Goal: Information Seeking & Learning: Learn about a topic

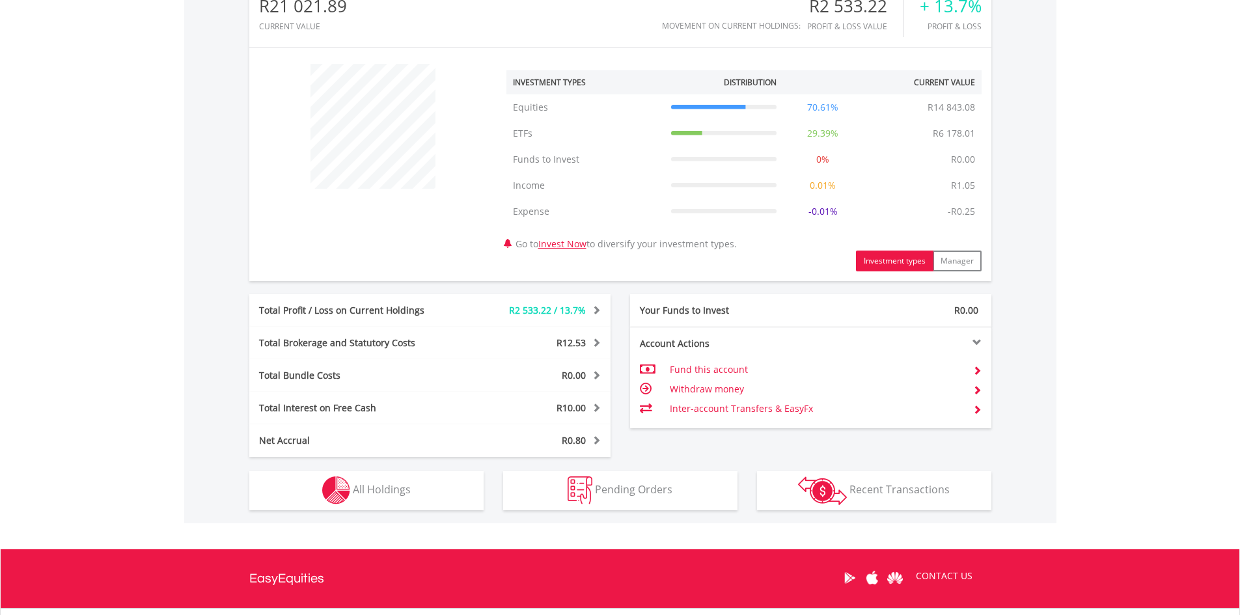
scroll to position [565, 0]
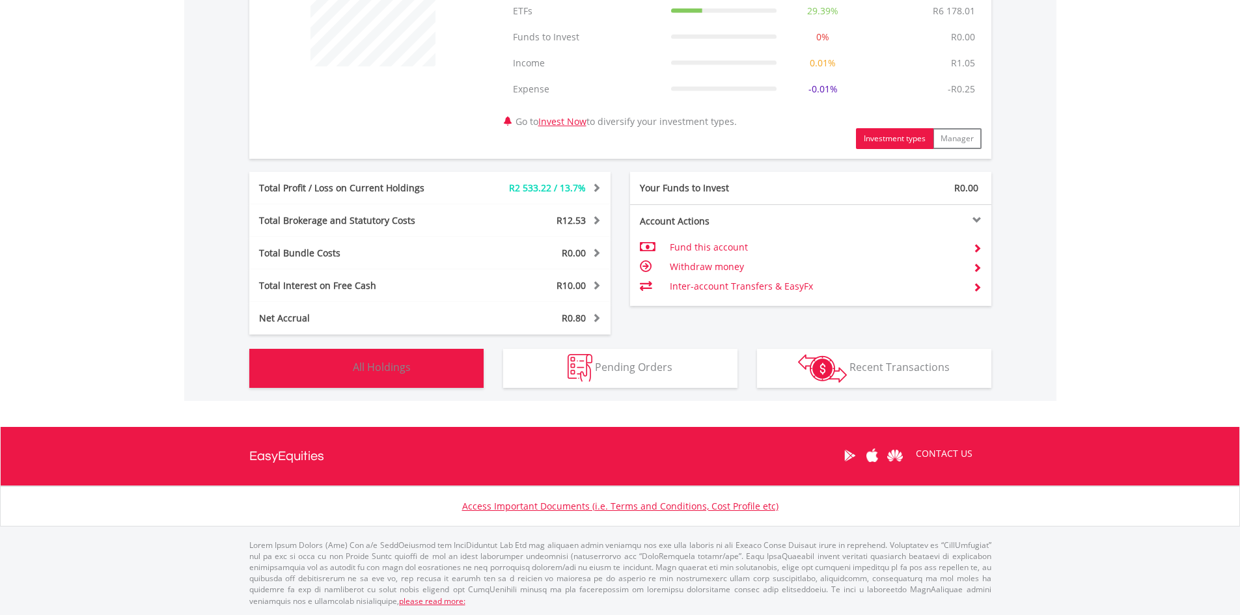
click at [346, 363] on img "button" at bounding box center [336, 368] width 28 height 28
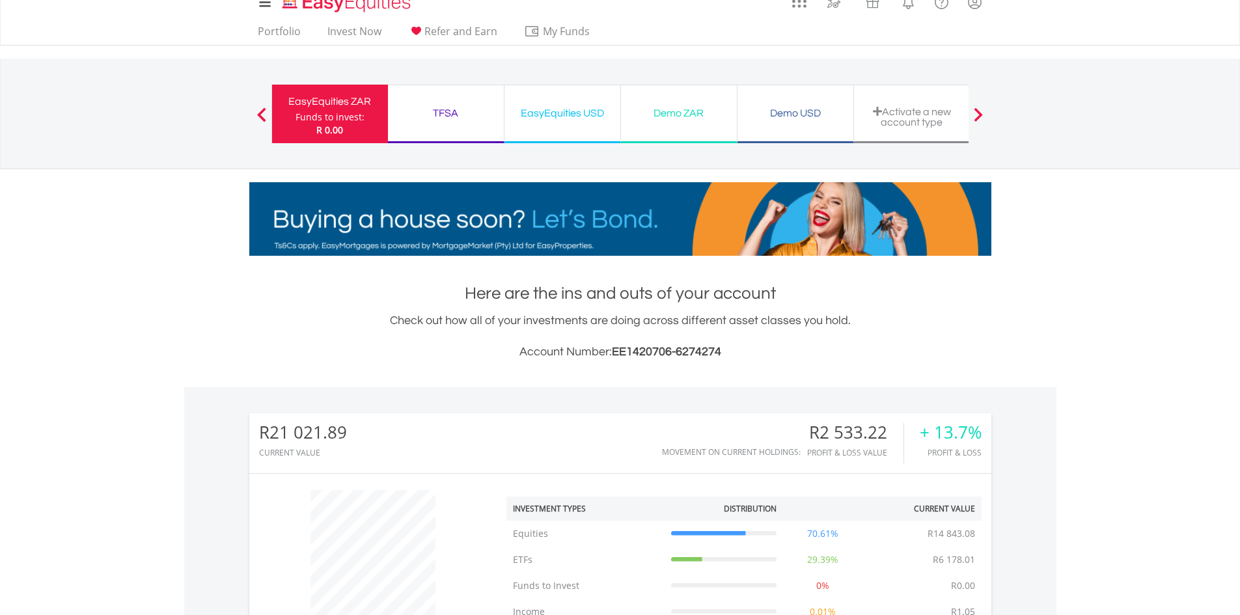
scroll to position [15, 0]
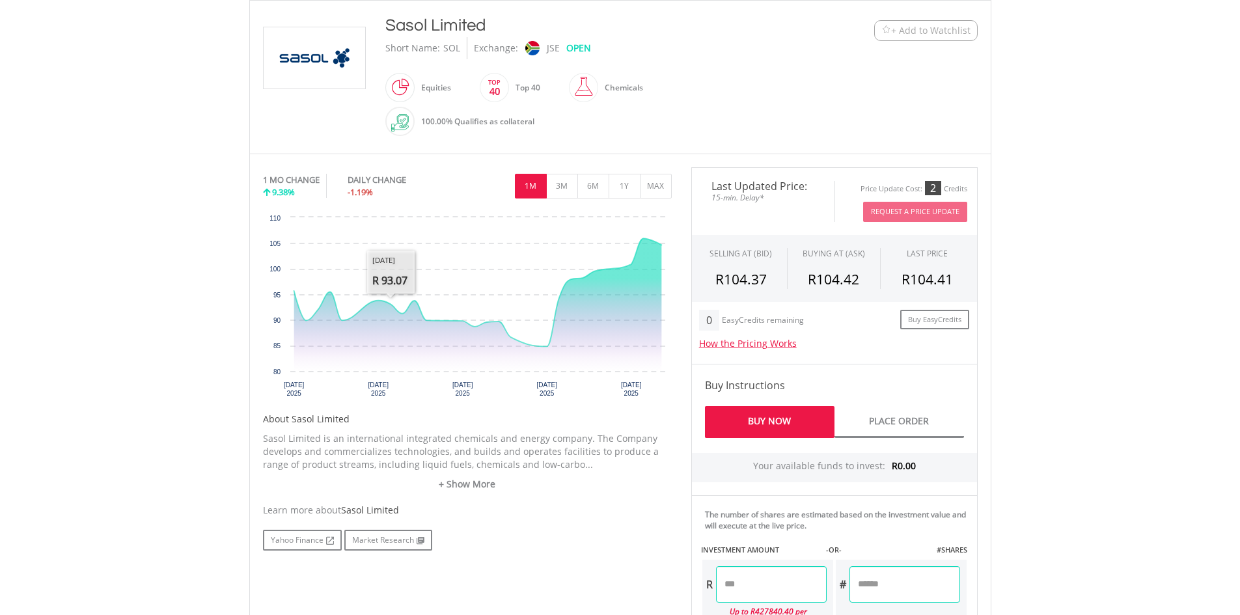
scroll to position [326, 0]
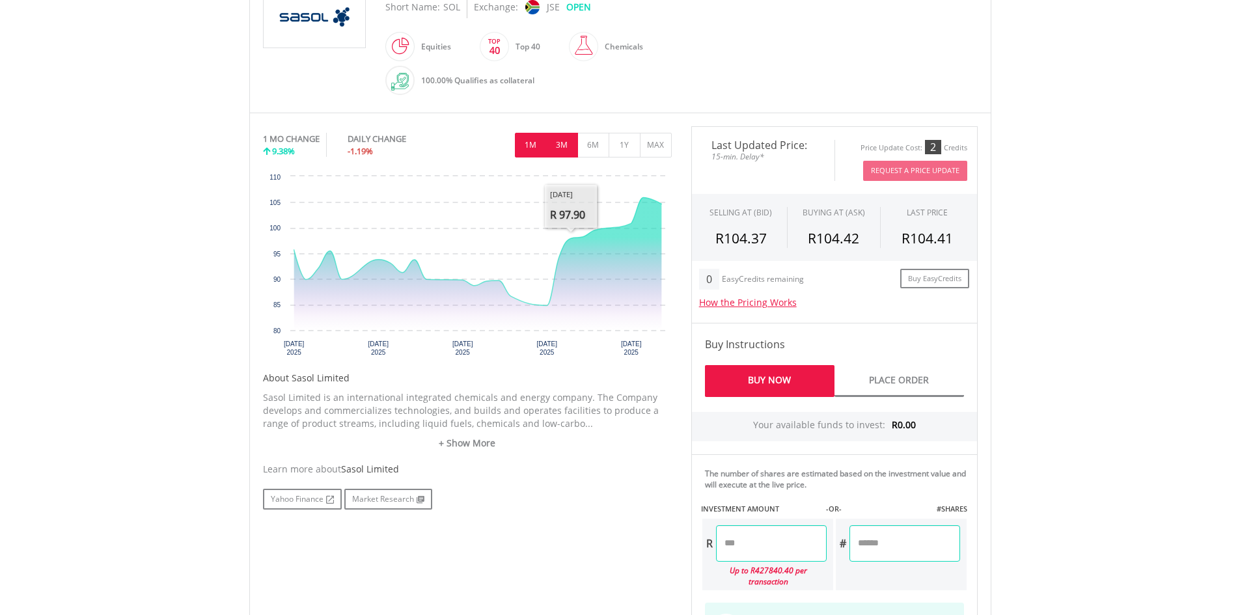
click at [562, 142] on button "3M" at bounding box center [562, 145] width 32 height 25
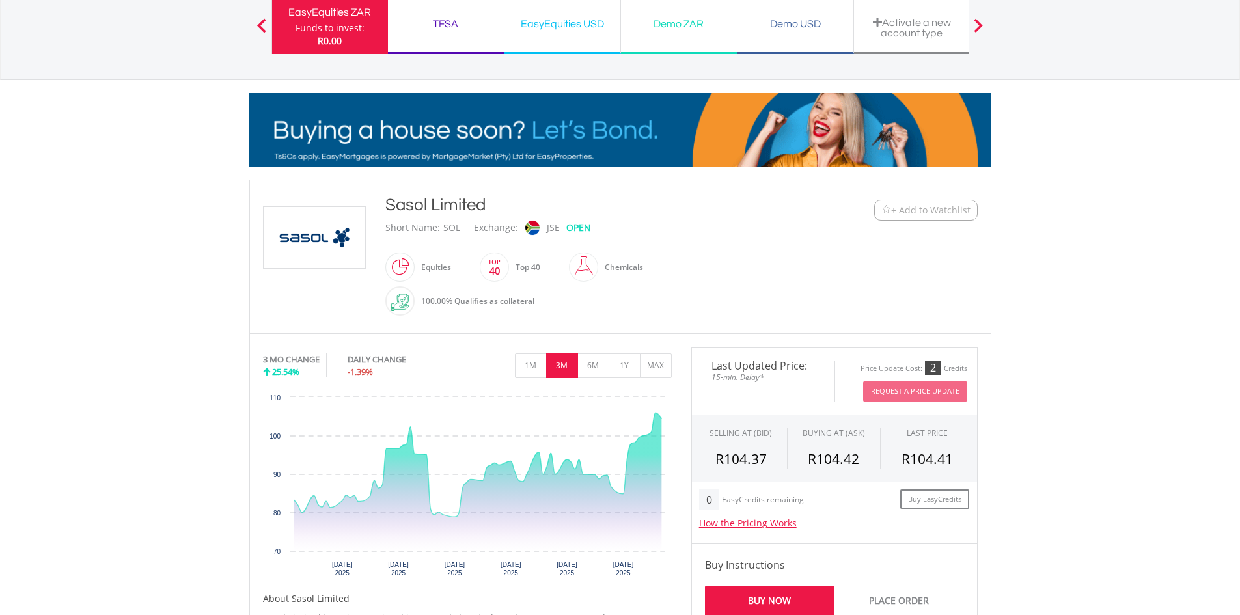
scroll to position [0, 0]
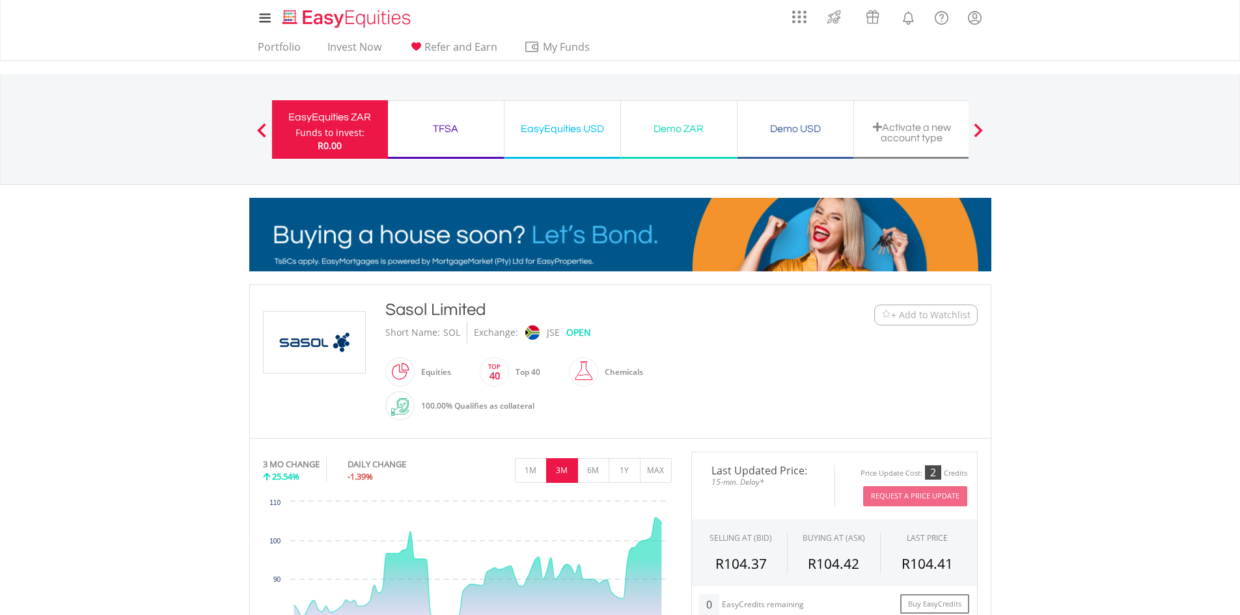
click at [897, 313] on span "+ Add to Watchlist" at bounding box center [930, 315] width 79 height 13
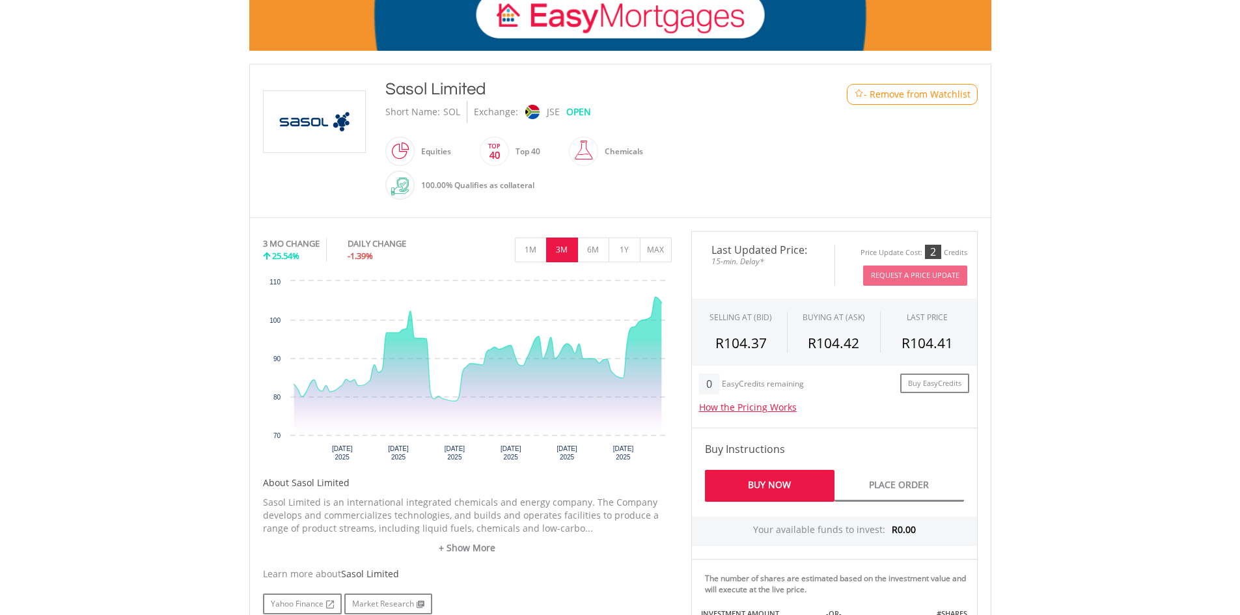
scroll to position [260, 0]
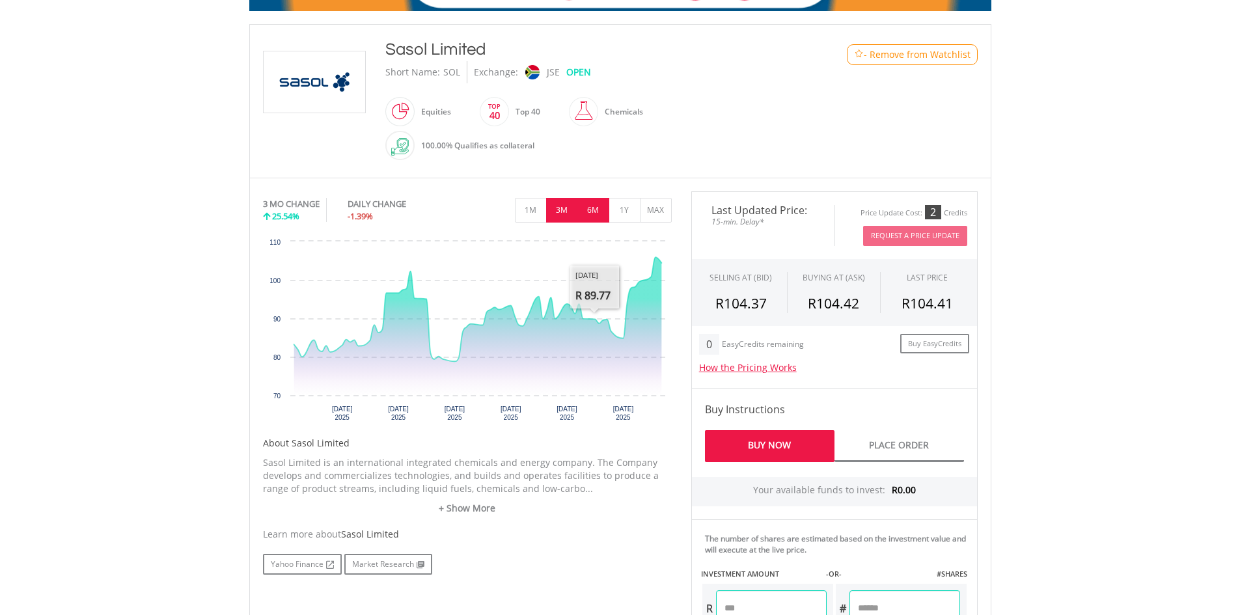
click at [593, 208] on button "6M" at bounding box center [594, 210] width 32 height 25
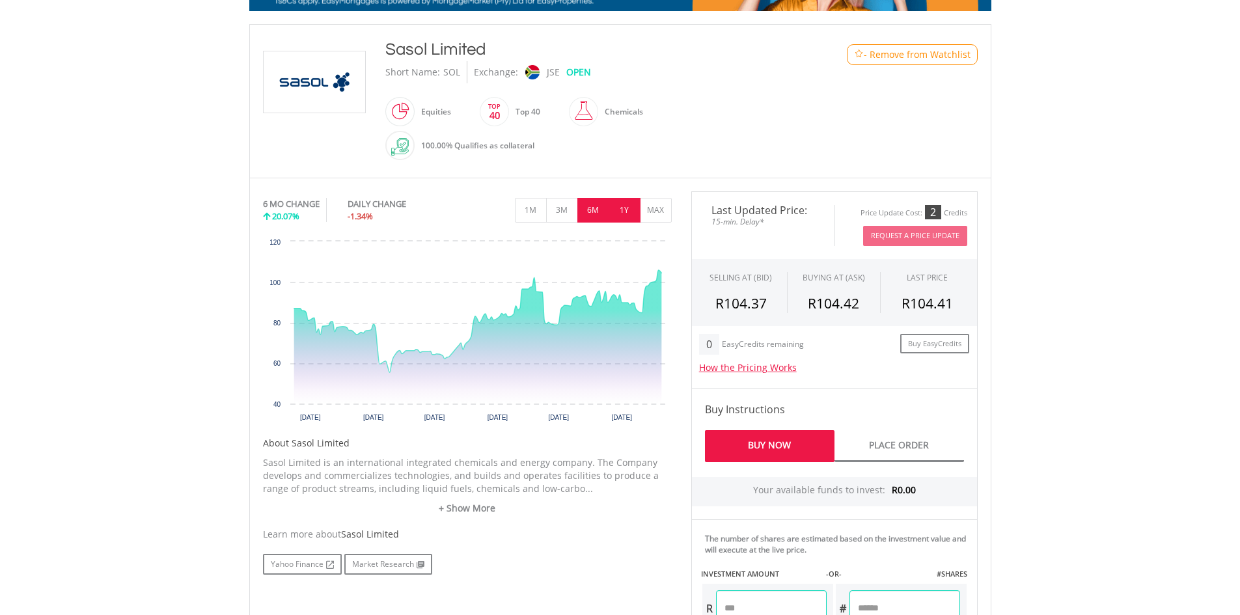
click at [621, 208] on button "1Y" at bounding box center [625, 210] width 32 height 25
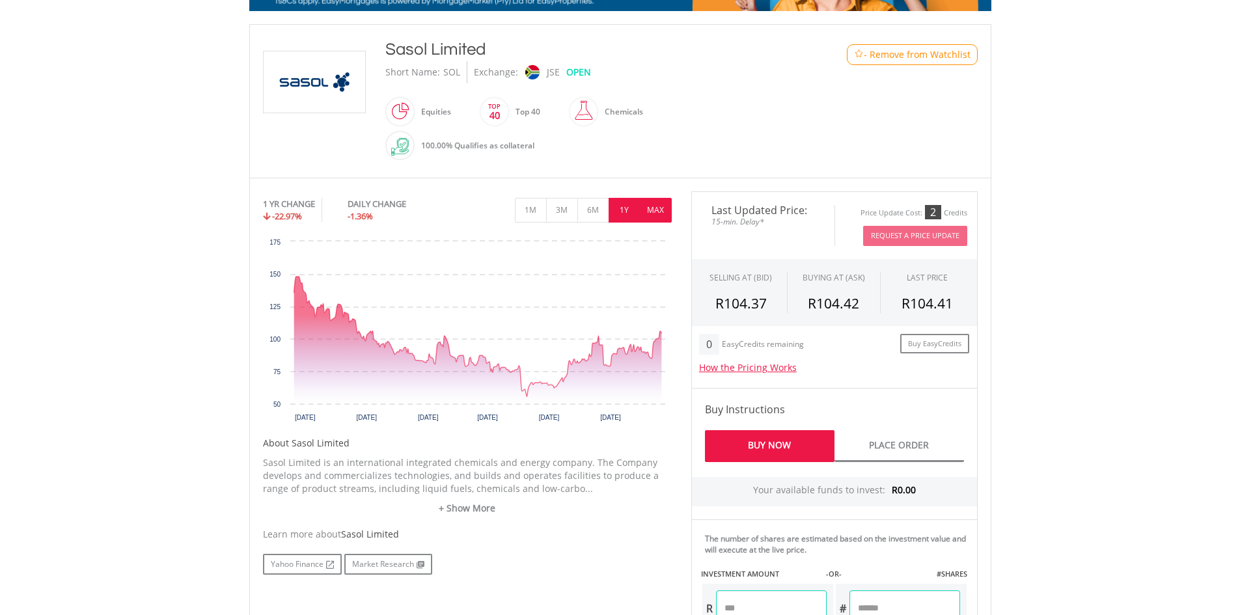
click at [647, 206] on button "MAX" at bounding box center [656, 210] width 32 height 25
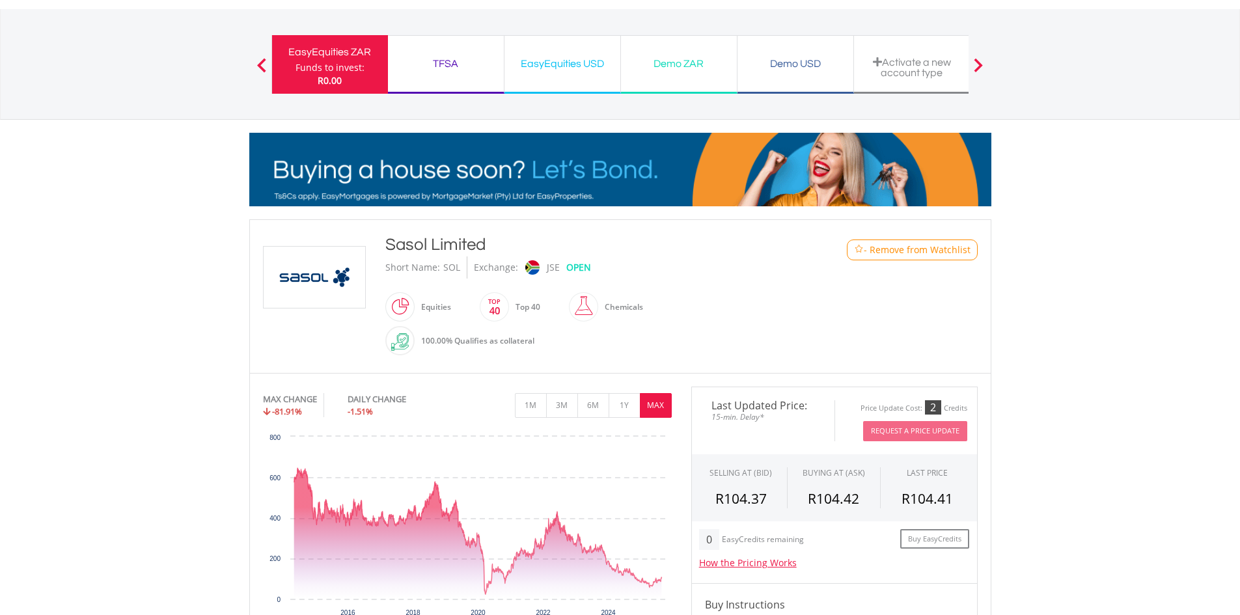
scroll to position [0, 0]
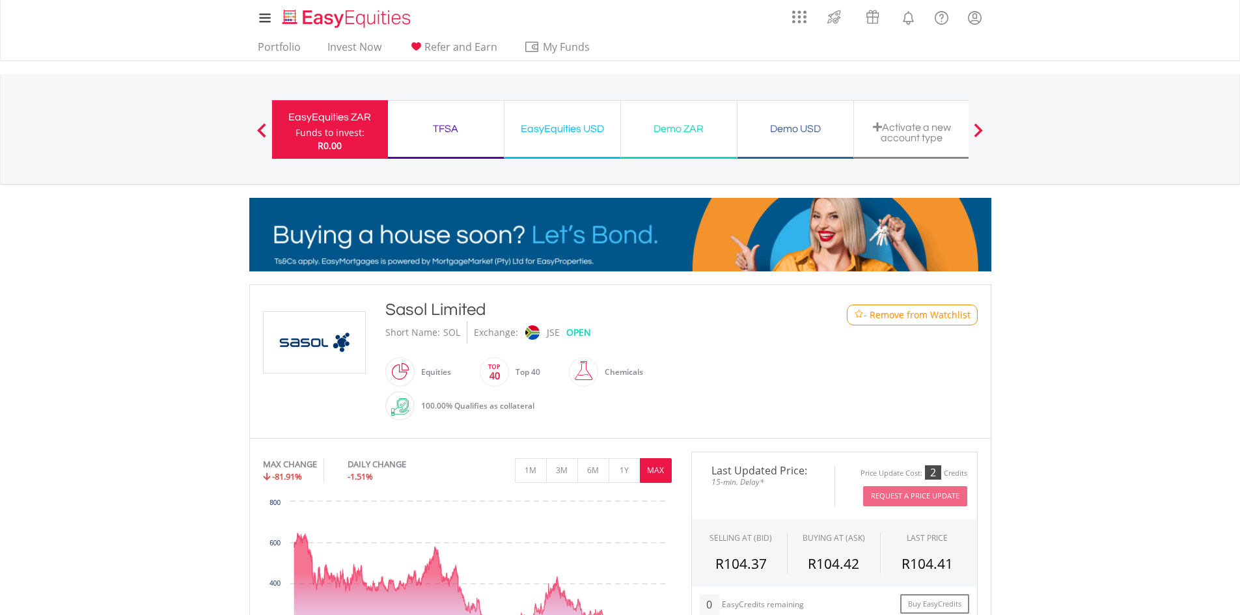
click at [556, 134] on div "EasyEquities USD" at bounding box center [562, 129] width 100 height 18
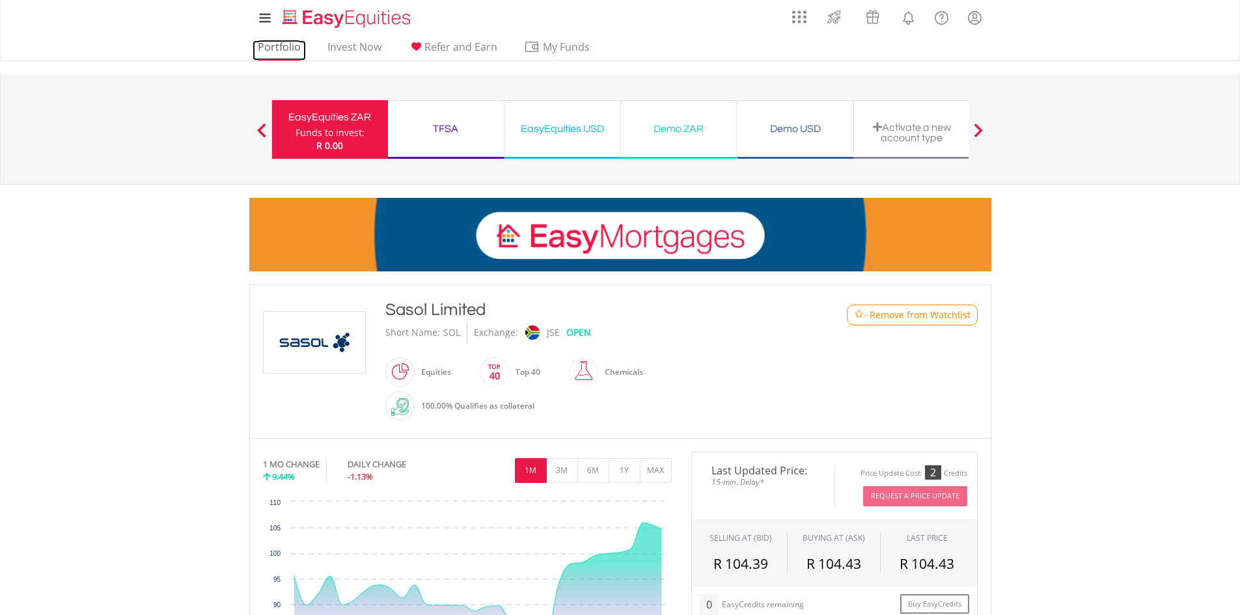
click at [290, 47] on link "Portfolio" at bounding box center [279, 50] width 53 height 20
